Goal: Task Accomplishment & Management: Manage account settings

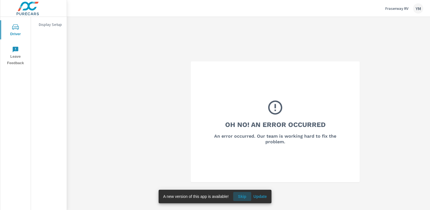
click at [241, 197] on span "Skip" at bounding box center [241, 196] width 13 height 5
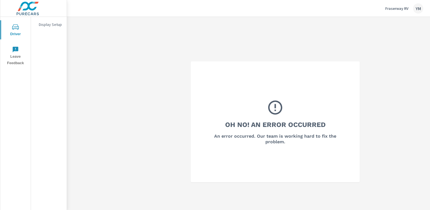
click at [419, 8] on div "YM" at bounding box center [418, 8] width 10 height 10
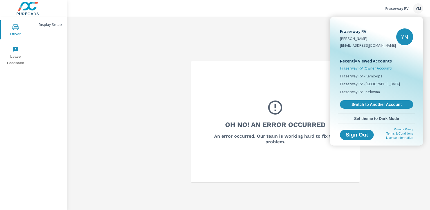
click at [380, 68] on span "Fraserway RV (Owner Account)" at bounding box center [366, 68] width 52 height 6
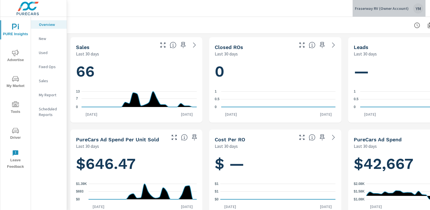
click at [417, 10] on div "YM" at bounding box center [418, 8] width 10 height 10
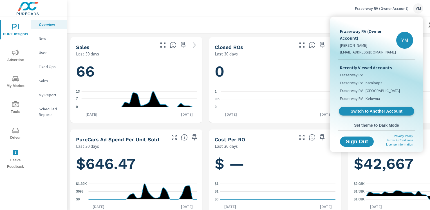
click at [391, 111] on span "Switch to Another Account" at bounding box center [376, 111] width 69 height 5
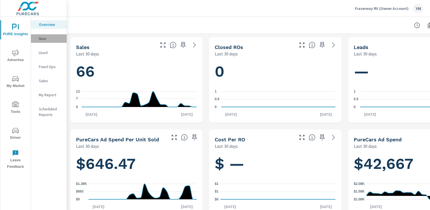
click at [45, 40] on p "New" at bounding box center [50, 39] width 23 height 6
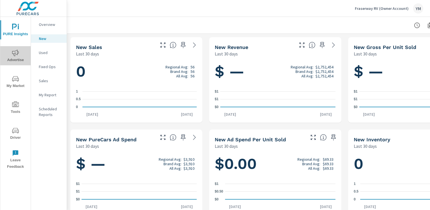
click at [16, 54] on icon "nav menu" at bounding box center [15, 52] width 7 height 7
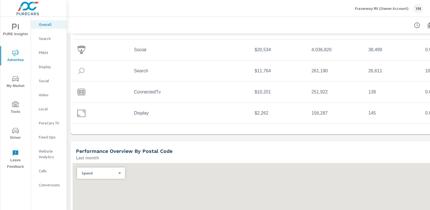
scroll to position [112, 0]
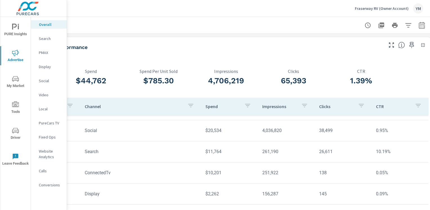
scroll to position [0, 49]
